Goal: Information Seeking & Learning: Learn about a topic

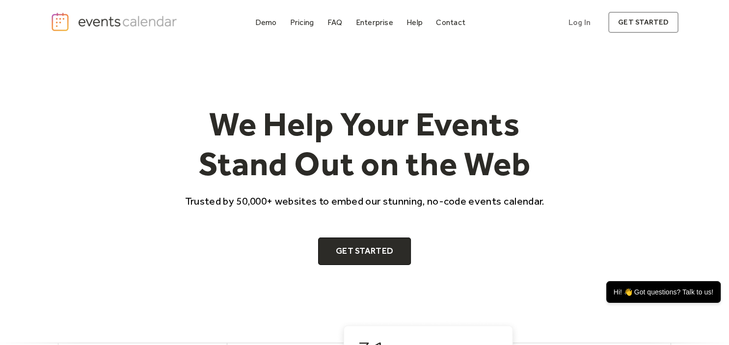
click at [243, 132] on h1 "We Help Your Events Stand Out on the Web" at bounding box center [364, 144] width 377 height 80
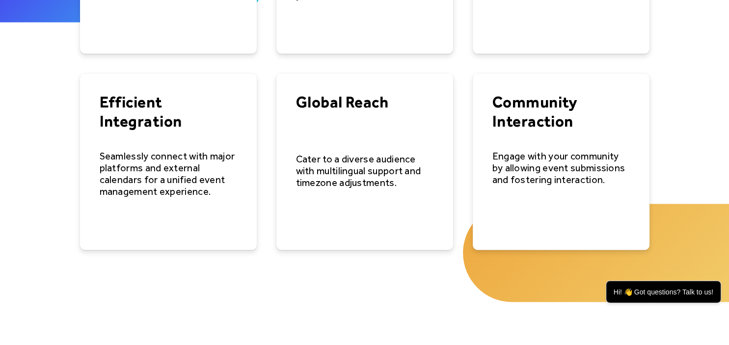
scroll to position [1462, 0]
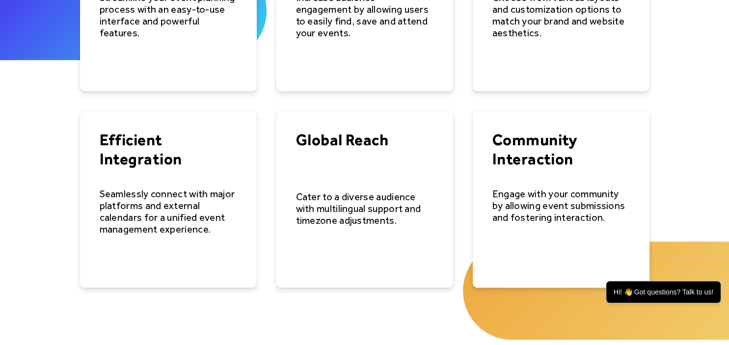
click at [76, 177] on div "Benefits Effortless Event Management Streamline your event planning process wit…" at bounding box center [364, 73] width 729 height 507
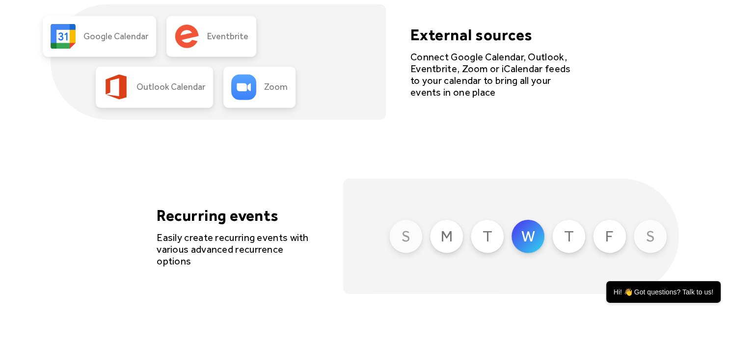
scroll to position [2241, 0]
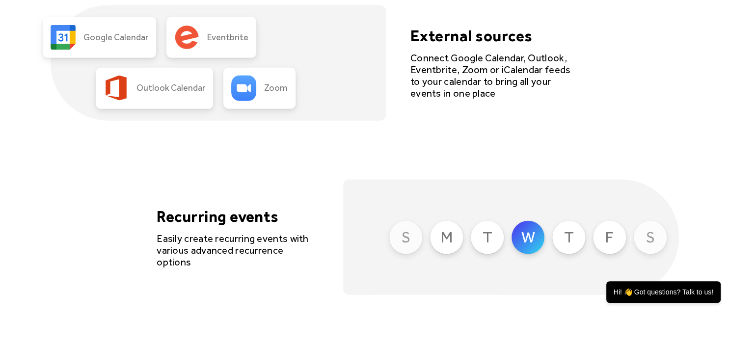
click at [238, 201] on div "Recurring events Easily create recurring events with various advanced recurrenc…" at bounding box center [365, 236] width 628 height 115
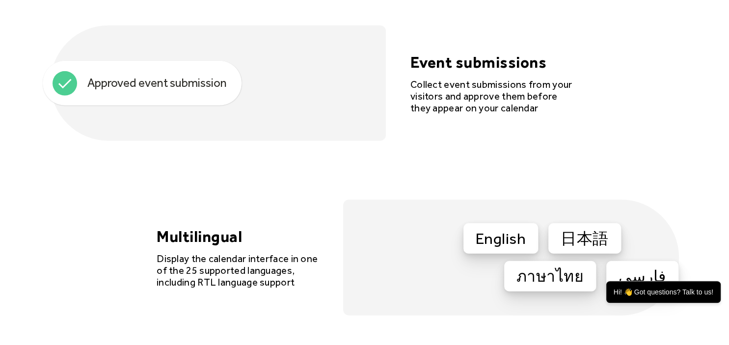
click at [474, 54] on h4 "Event submissions" at bounding box center [491, 62] width 162 height 19
click at [446, 54] on h4 "Event submissions" at bounding box center [491, 62] width 162 height 19
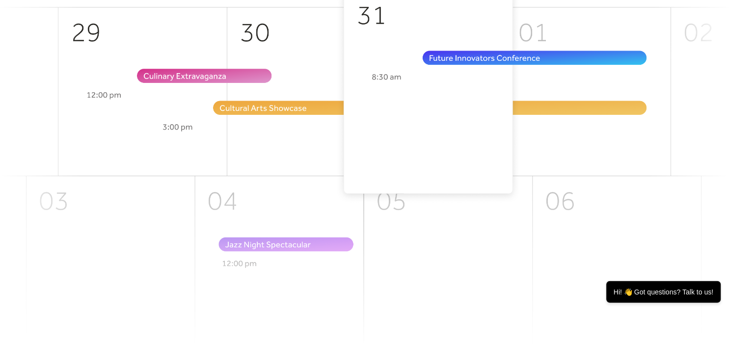
scroll to position [0, 0]
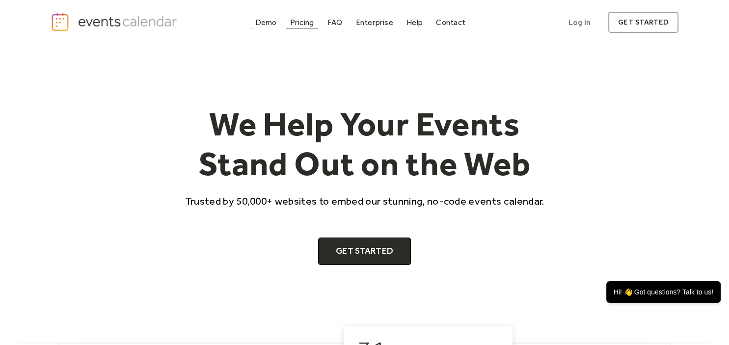
click at [309, 23] on div "Pricing" at bounding box center [302, 22] width 24 height 5
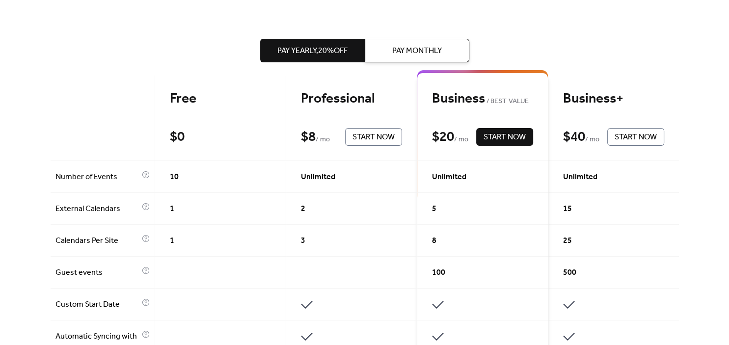
scroll to position [211, 0]
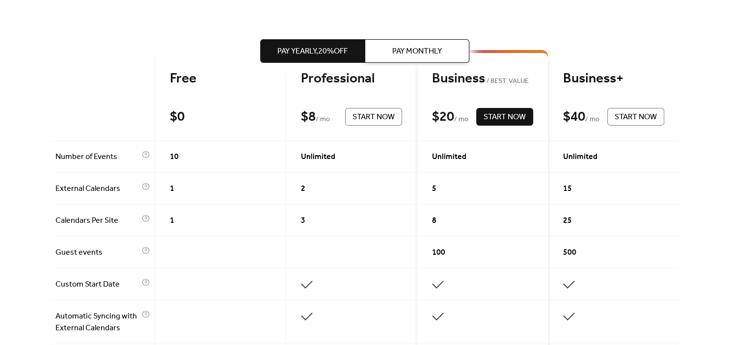
scroll to position [234, 0]
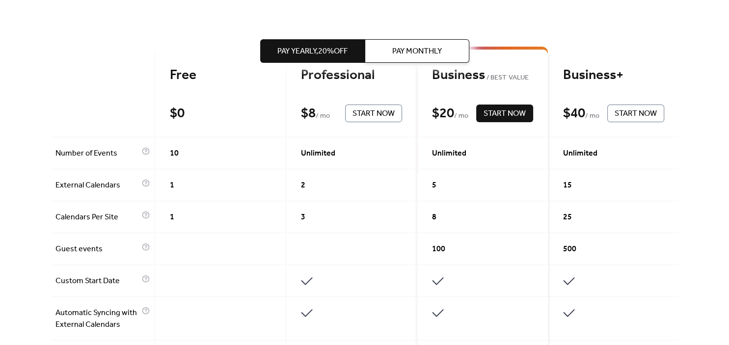
click at [239, 226] on div "1" at bounding box center [220, 217] width 131 height 32
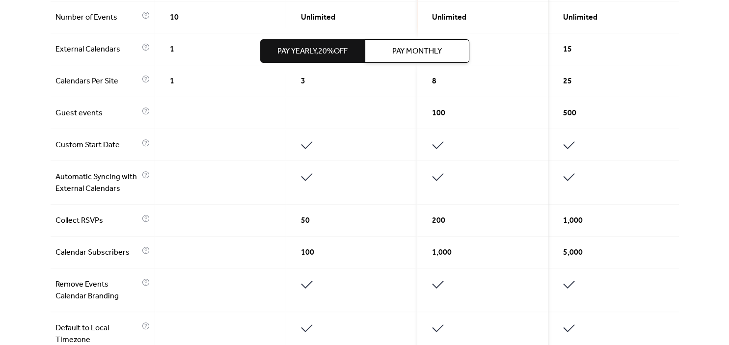
scroll to position [389, 0]
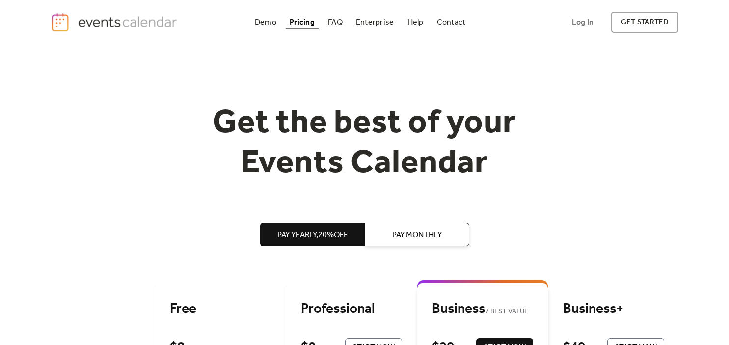
scroll to position [211, 0]
